Goal: Transaction & Acquisition: Purchase product/service

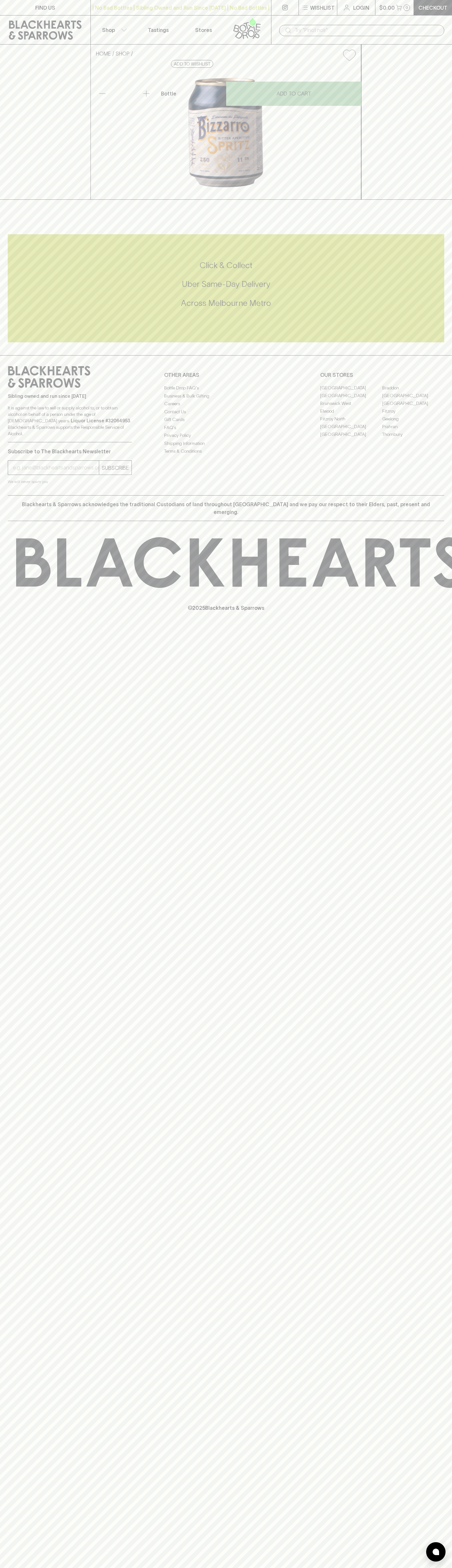
click at [413, 18] on div "​" at bounding box center [362, 30] width 181 height 29
click at [450, 1035] on div "FIND US | No Bad Bottles | Sibling Owned and Run Since 2006 | No Bad Bottles | …" at bounding box center [226, 784] width 452 height 1568
click at [76, 1568] on html "FIND US | No Bad Bottles | Sibling Owned and Run Since 2006 | No Bad Bottles | …" at bounding box center [226, 784] width 452 height 1568
click at [24, 149] on div "HOME SHOP Bizzarro Spritz $8.00 Add to wishlist No Further Discounts 1 Bottle 0…" at bounding box center [226, 122] width 452 height 155
